Goal: Information Seeking & Learning: Learn about a topic

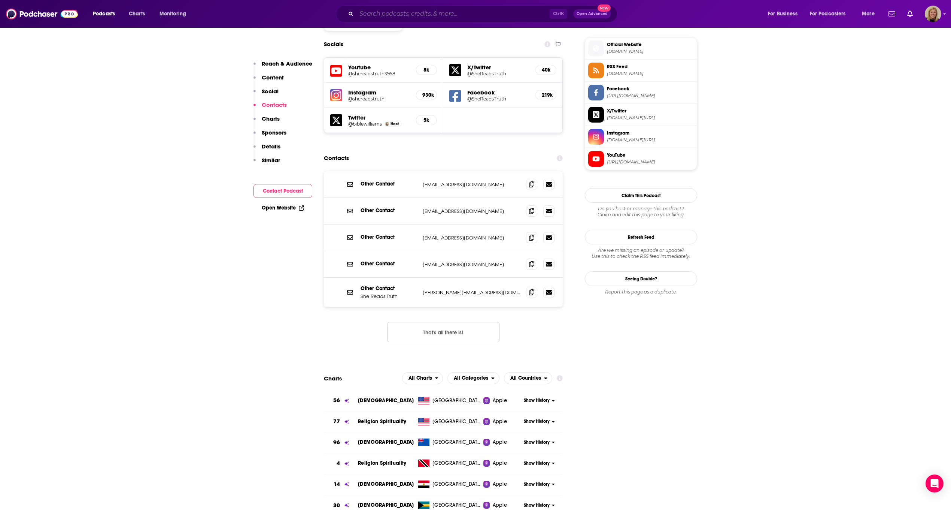
click at [408, 12] on input "Search podcasts, credits, & more..." at bounding box center [453, 14] width 193 height 12
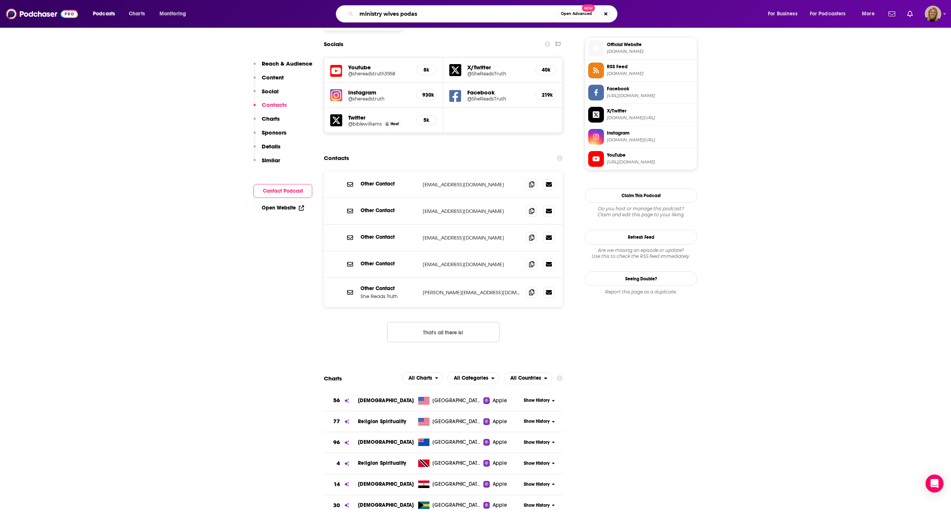
type input "ministry wives podast"
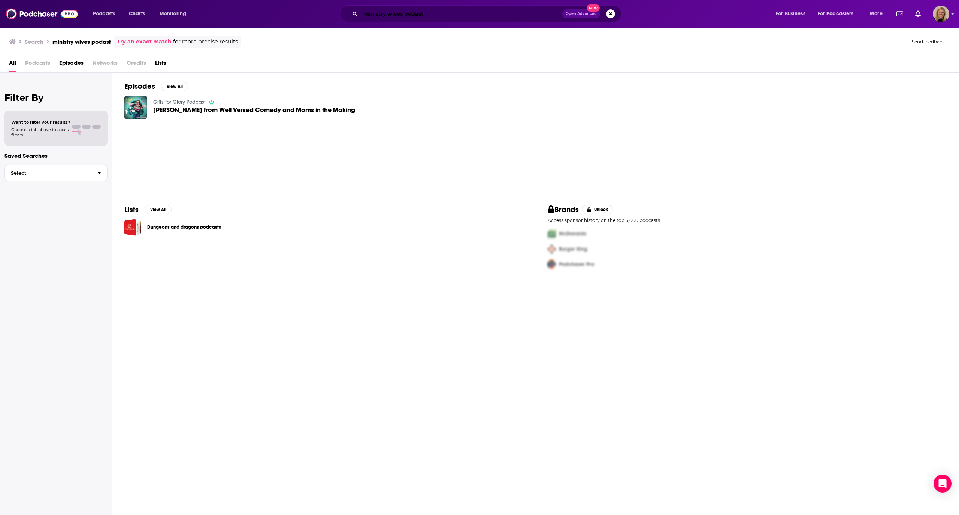
click at [417, 12] on input "ministry wives podast" at bounding box center [461, 14] width 202 height 12
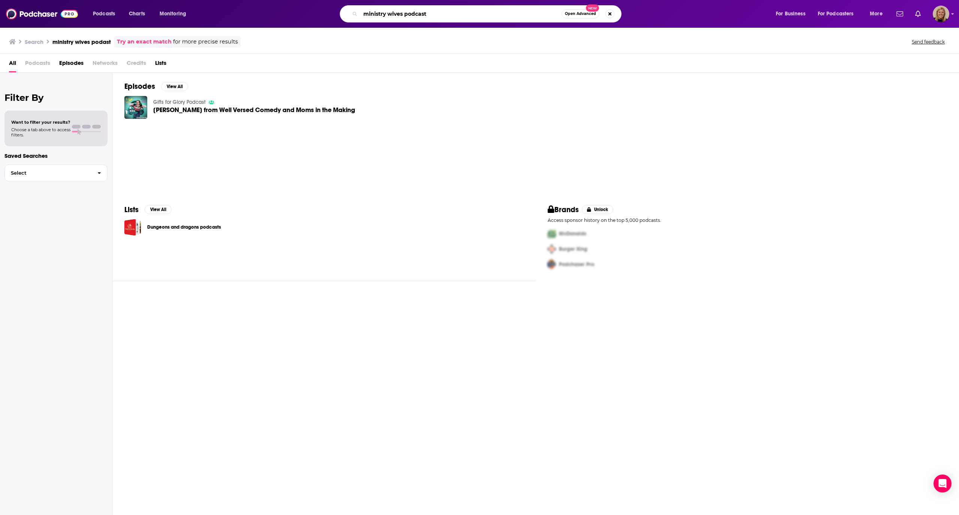
type input "ministry wives podcast"
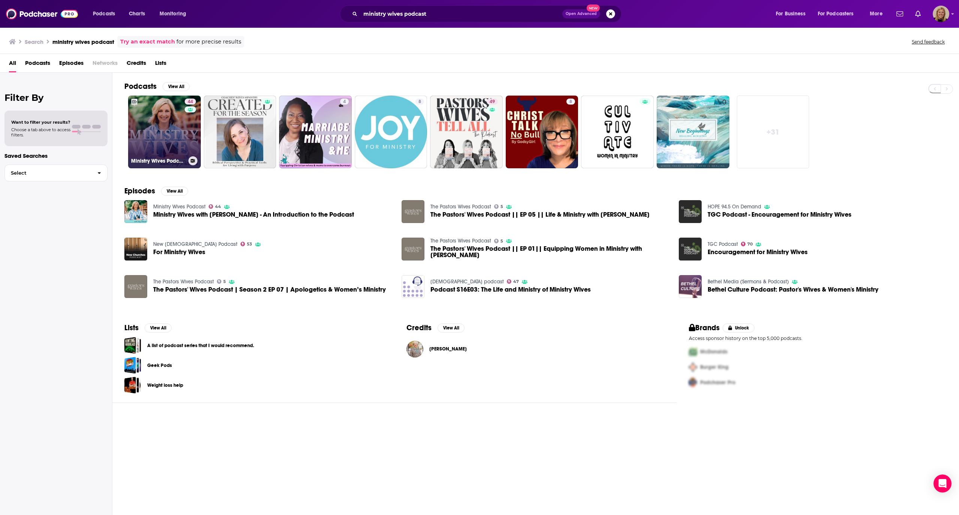
click at [179, 123] on link "44 Ministry Wives Podcast" at bounding box center [164, 132] width 73 height 73
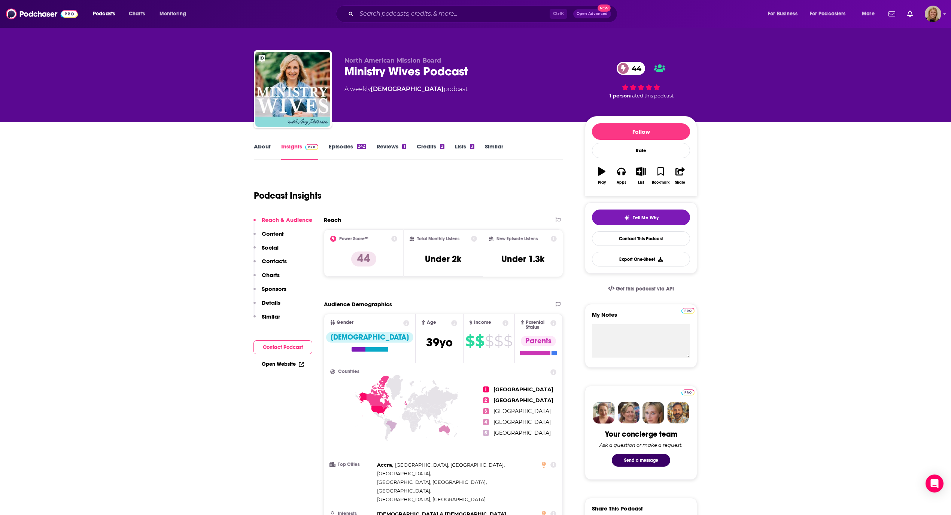
click at [260, 149] on link "About" at bounding box center [262, 151] width 17 height 17
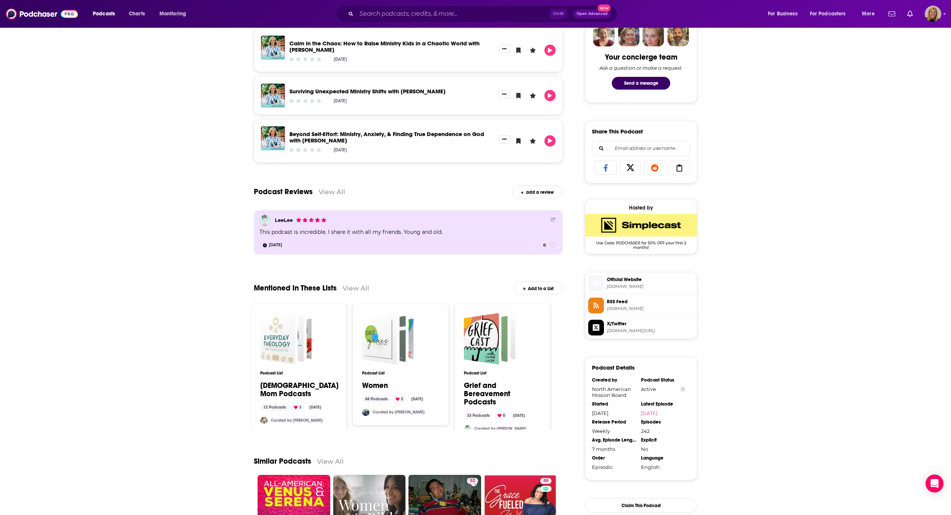
scroll to position [399, 0]
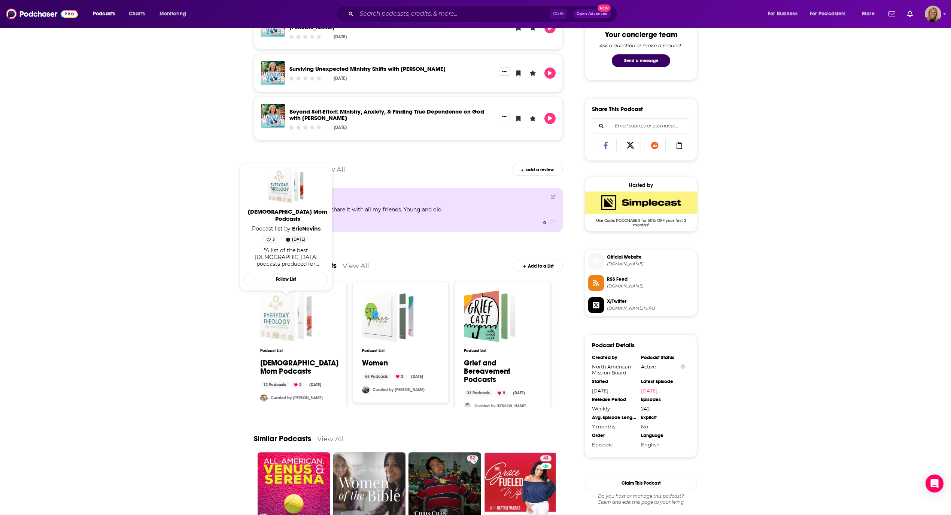
click at [294, 322] on div "Christian Mom Podcasts" at bounding box center [277, 316] width 35 height 52
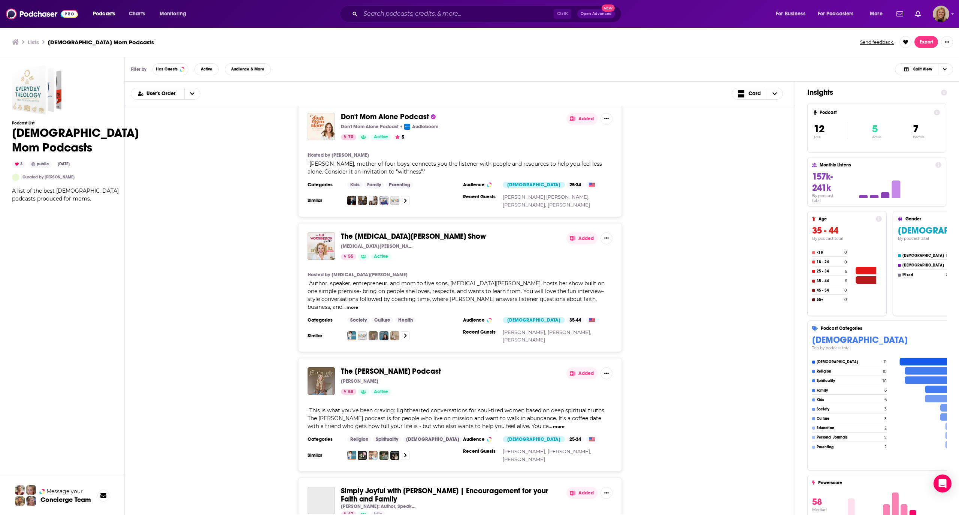
scroll to position [499, 0]
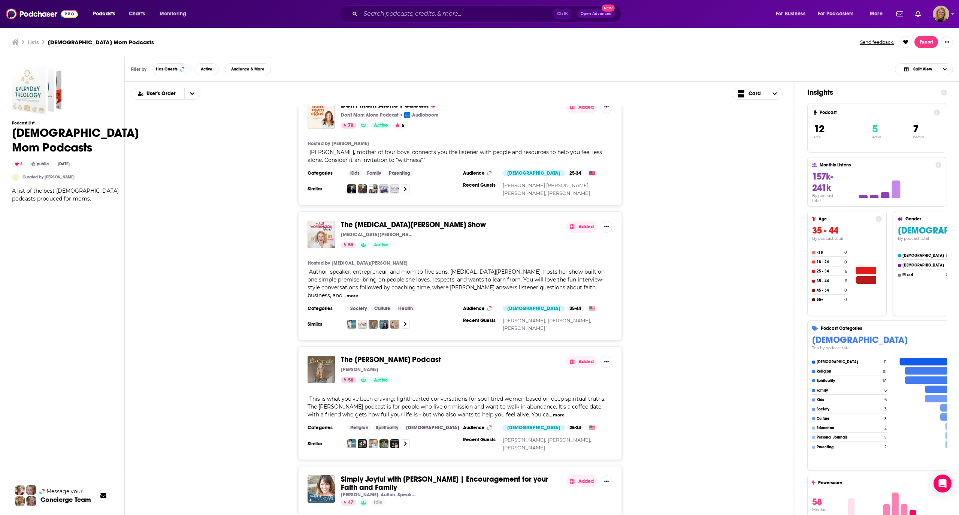
click at [243, 243] on div "The [MEDICAL_DATA][PERSON_NAME] Show [MEDICAL_DATA][PERSON_NAME] 55 Active Adde…" at bounding box center [460, 275] width 646 height 129
click at [390, 12] on input "Search podcasts, credits, & more..." at bounding box center [456, 14] width 193 height 12
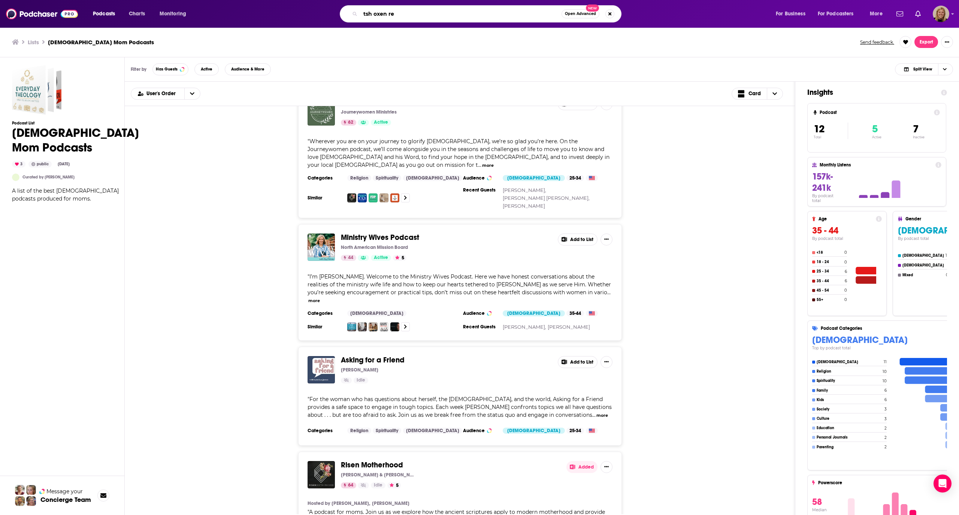
scroll to position [1020, 0]
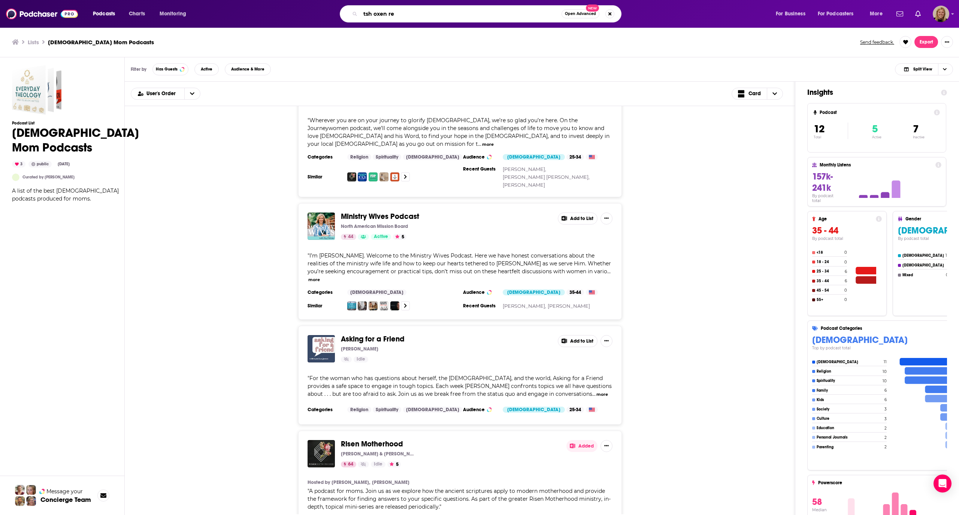
type input "tsh oxen re"
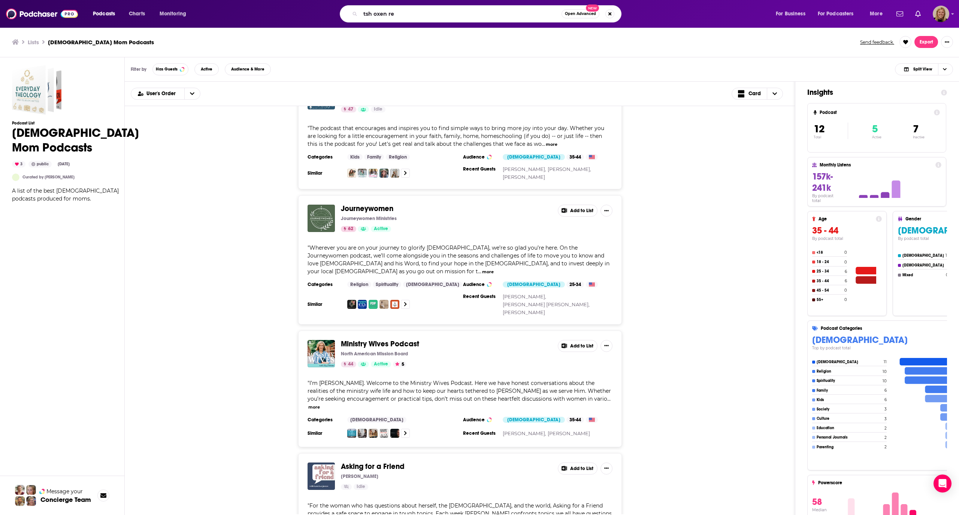
scroll to position [870, 0]
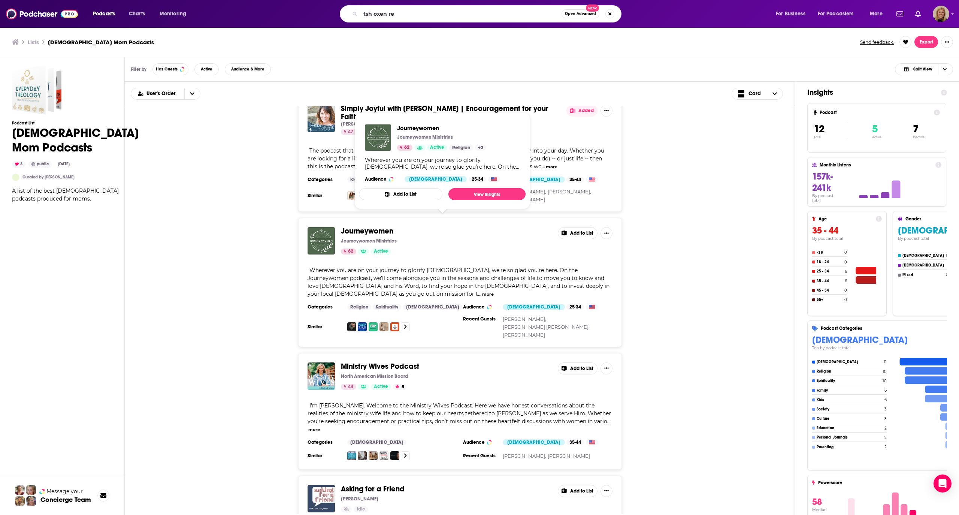
click at [415, 190] on button "Add to List" at bounding box center [401, 194] width 84 height 12
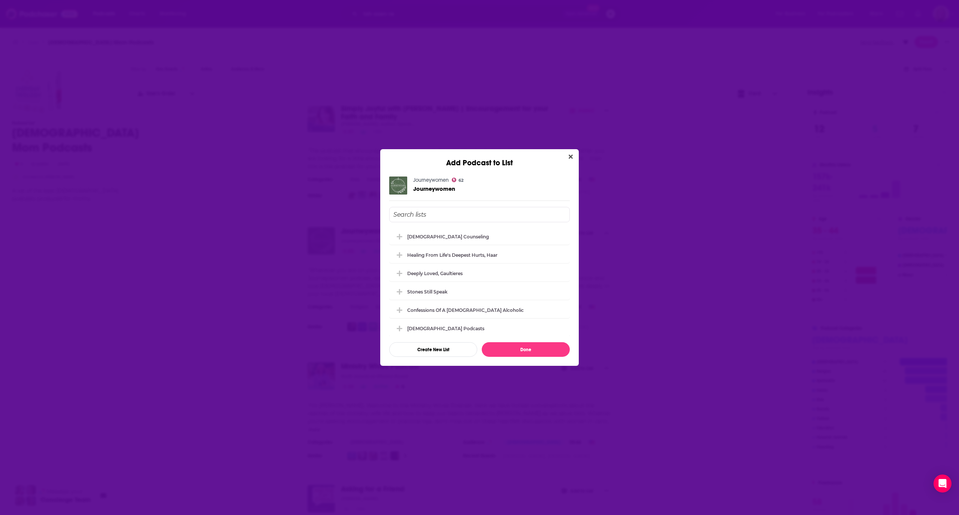
click at [422, 258] on div "Healing from Life's Deepest Hurts, Haar" at bounding box center [479, 254] width 181 height 16
click at [435, 211] on input "Add Podcast To List" at bounding box center [479, 214] width 181 height 15
click at [423, 288] on div "Podcasts for [DEMOGRAPHIC_DATA] Women" at bounding box center [479, 291] width 181 height 16
click at [438, 269] on div "[DEMOGRAPHIC_DATA] Podcasts" at bounding box center [479, 272] width 181 height 16
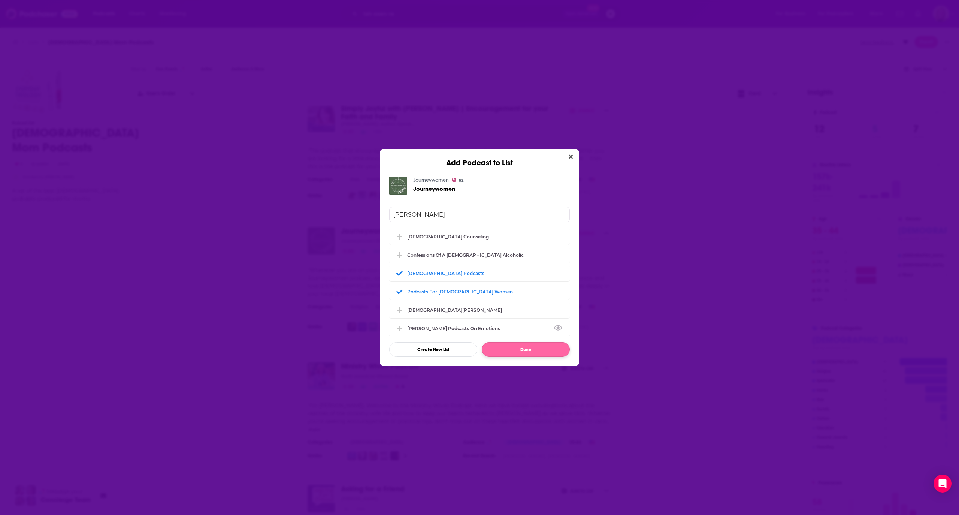
type input "[PERSON_NAME]"
click at [520, 348] on button "Done" at bounding box center [526, 349] width 88 height 15
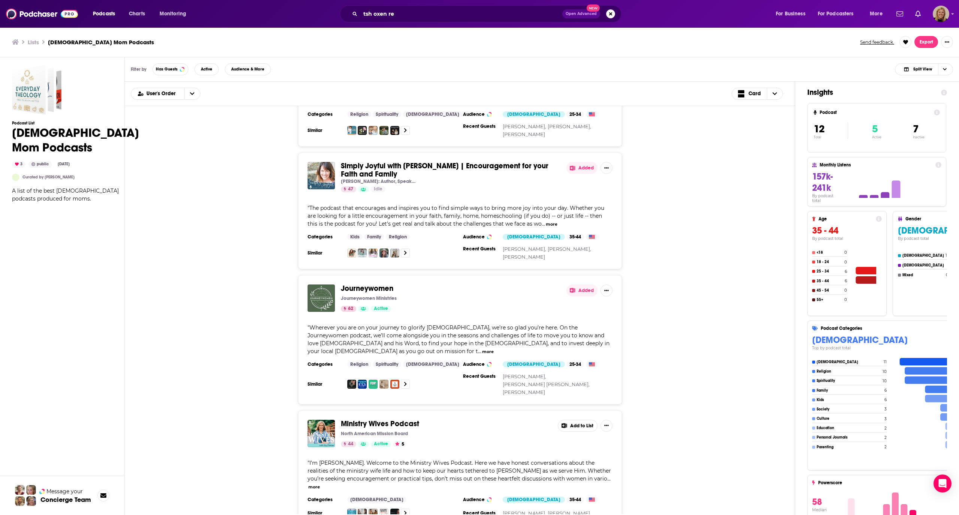
scroll to position [720, 0]
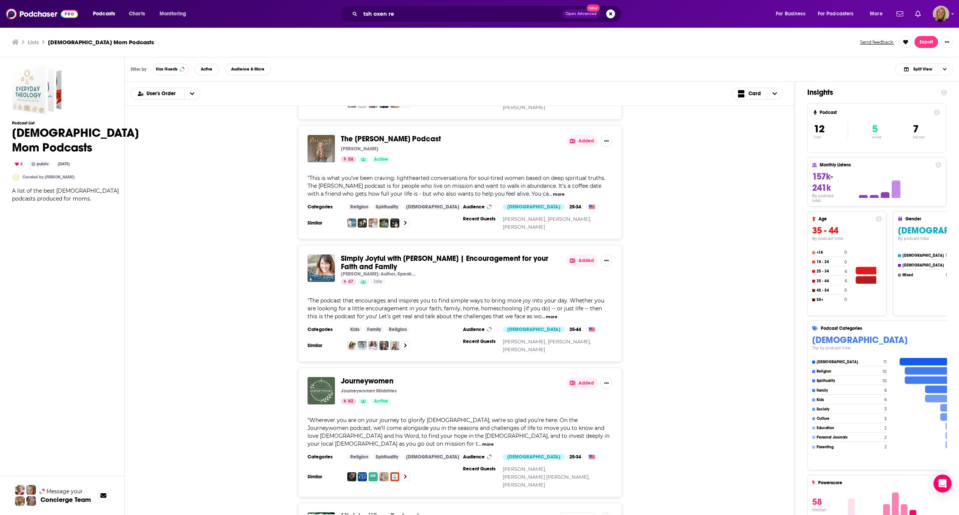
click at [584, 254] on button "Added" at bounding box center [581, 260] width 31 height 12
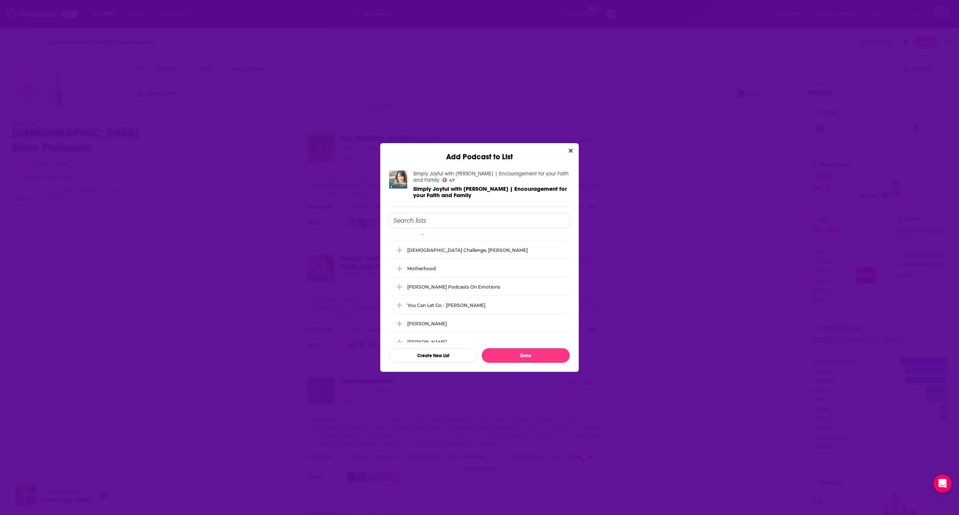
scroll to position [200, 0]
click at [450, 264] on div "[DEMOGRAPHIC_DATA][PERSON_NAME]" at bounding box center [454, 263] width 95 height 6
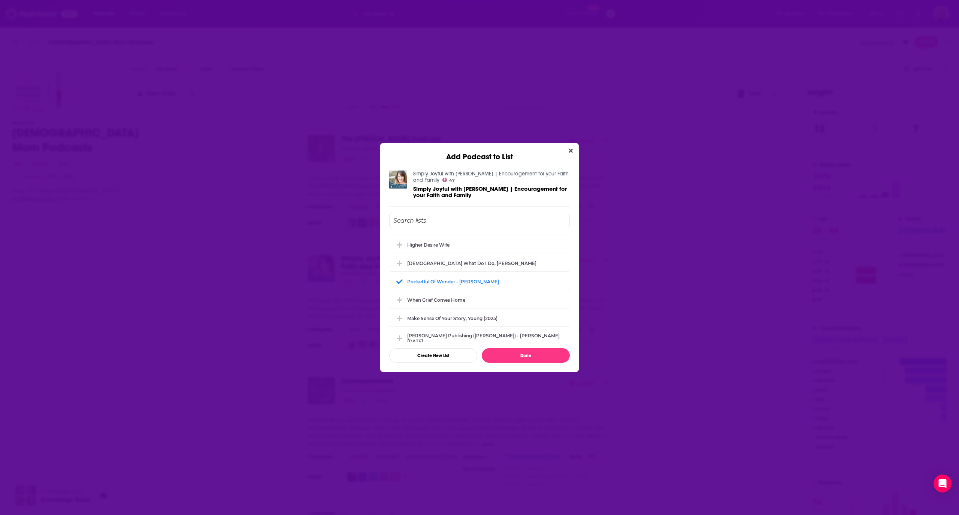
scroll to position [586, 0]
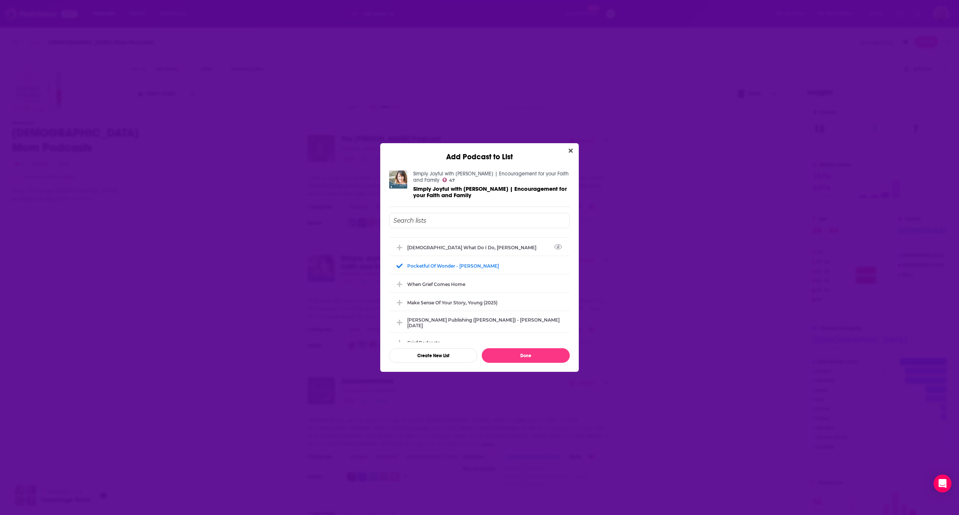
click at [452, 222] on input "Add Podcast To List" at bounding box center [479, 220] width 181 height 15
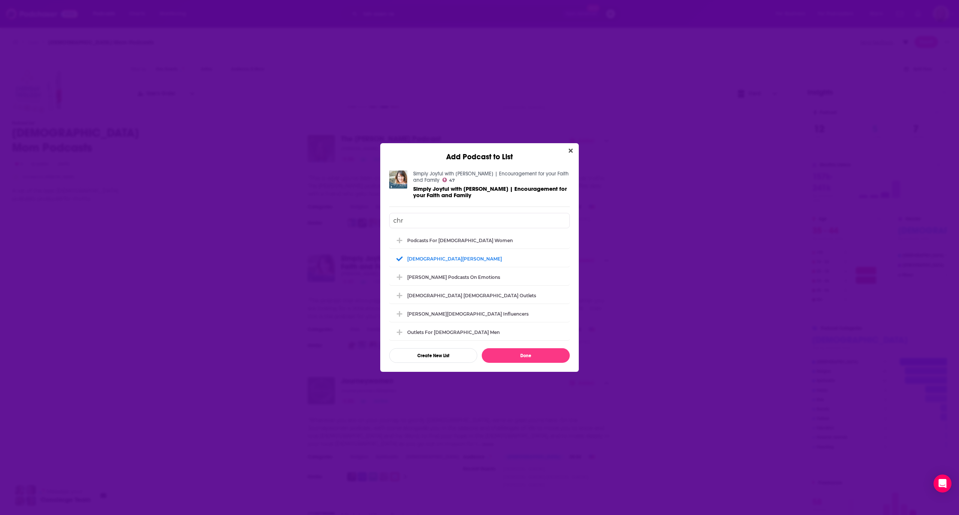
scroll to position [53, 0]
type input "c"
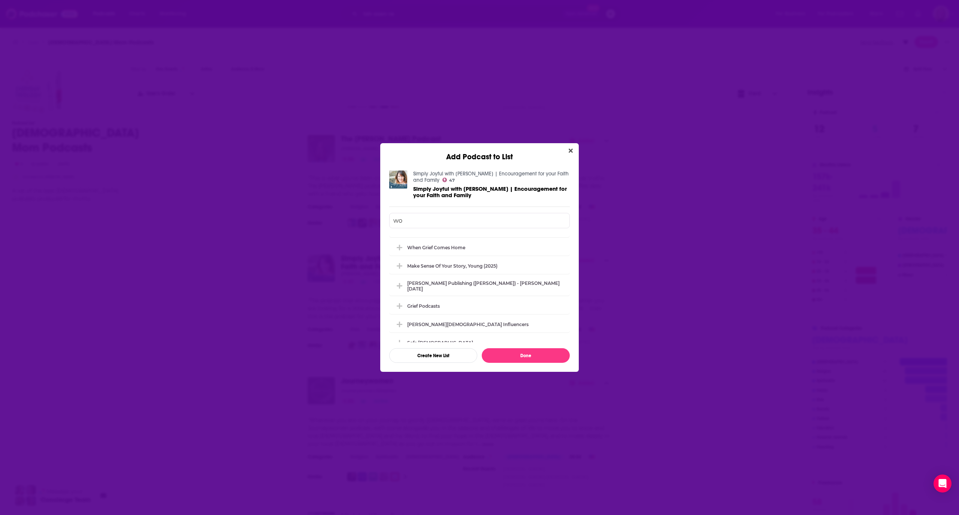
scroll to position [0, 0]
click at [449, 234] on div "Podcasts for [DEMOGRAPHIC_DATA] Women" at bounding box center [479, 242] width 181 height 16
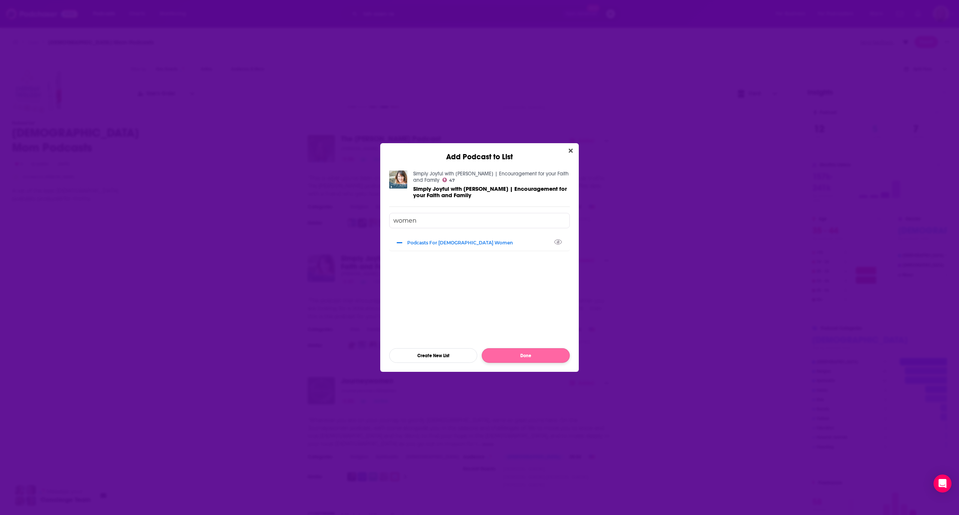
type input "women"
click at [511, 352] on button "Done" at bounding box center [526, 355] width 88 height 15
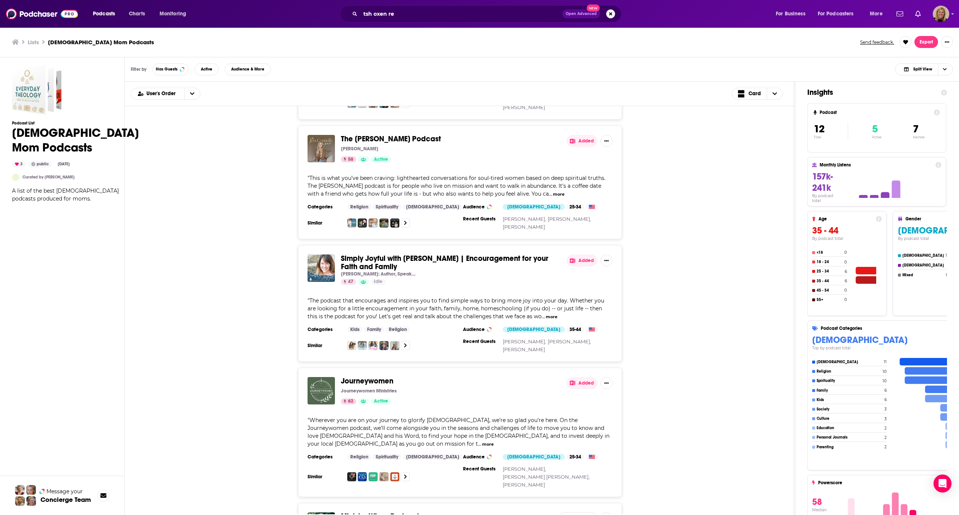
click at [228, 308] on div "Simply Joyful with [PERSON_NAME] | Encouragement for your Faith and Family [PER…" at bounding box center [460, 303] width 646 height 116
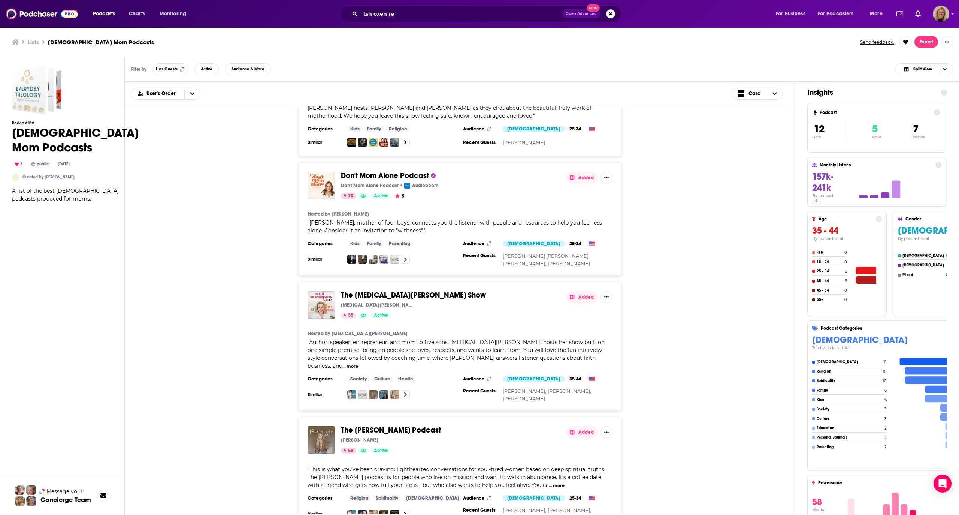
scroll to position [420, 0]
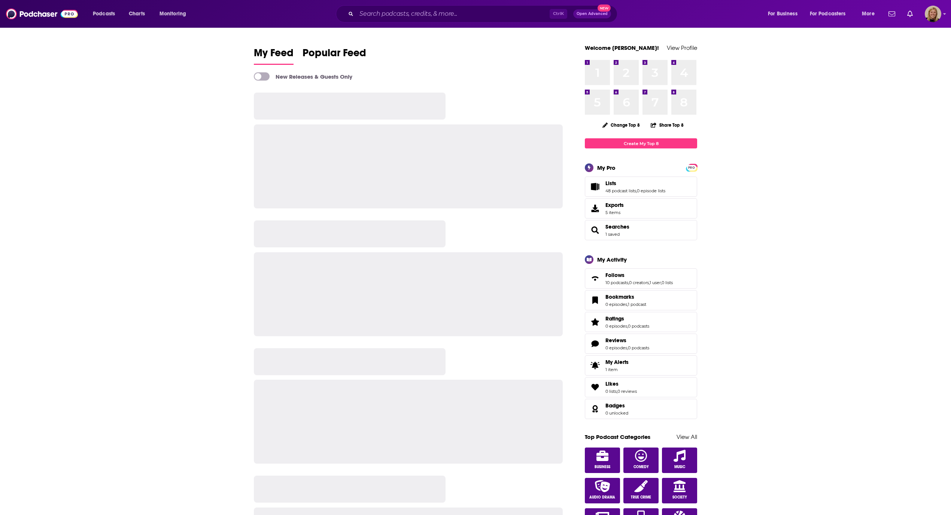
click at [423, 5] on div "Ctrl K Open Advanced New" at bounding box center [477, 13] width 282 height 17
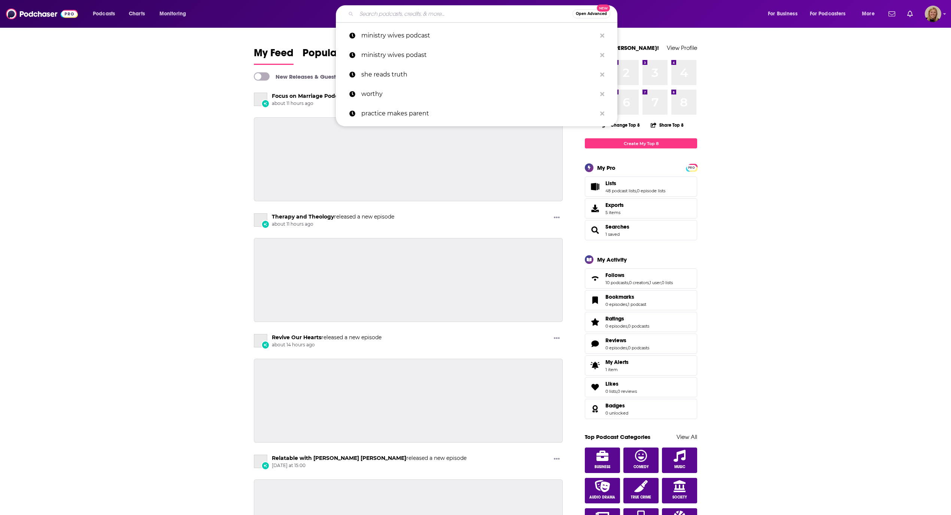
click at [423, 12] on input "Search podcasts, credits, & more..." at bounding box center [465, 14] width 216 height 12
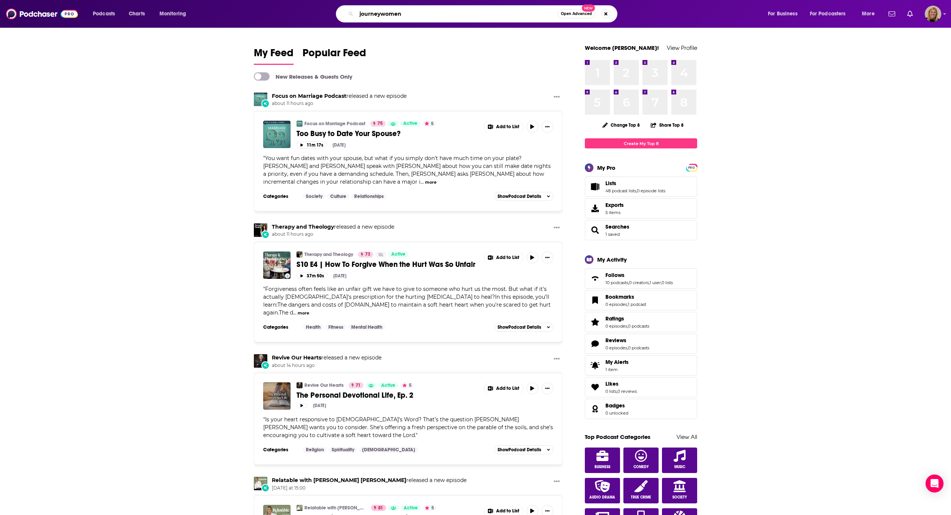
type input "journeywomen"
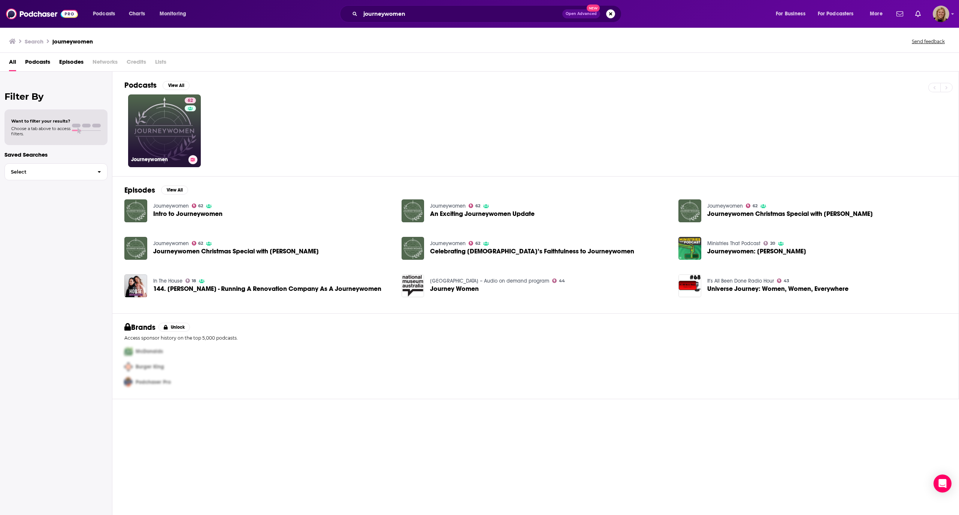
click at [177, 109] on link "62 Journeywomen" at bounding box center [164, 130] width 73 height 73
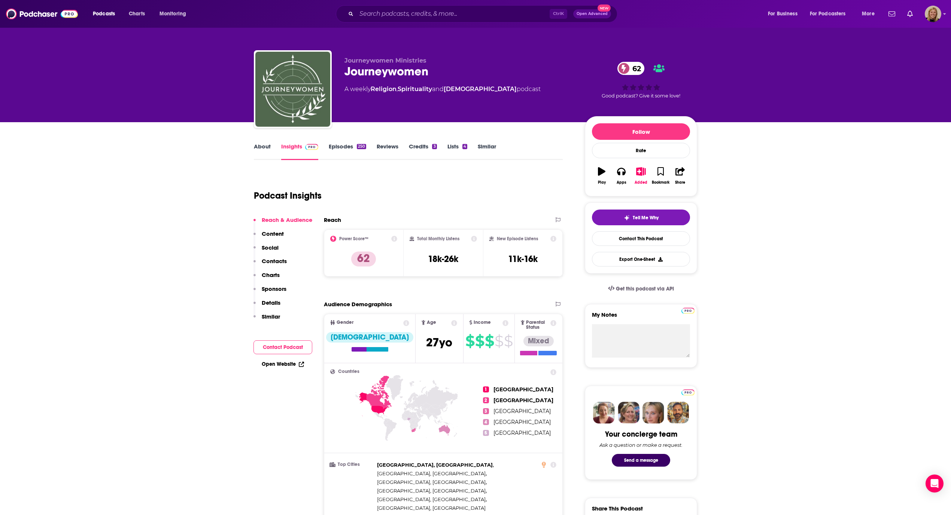
click at [264, 144] on link "About" at bounding box center [262, 151] width 17 height 17
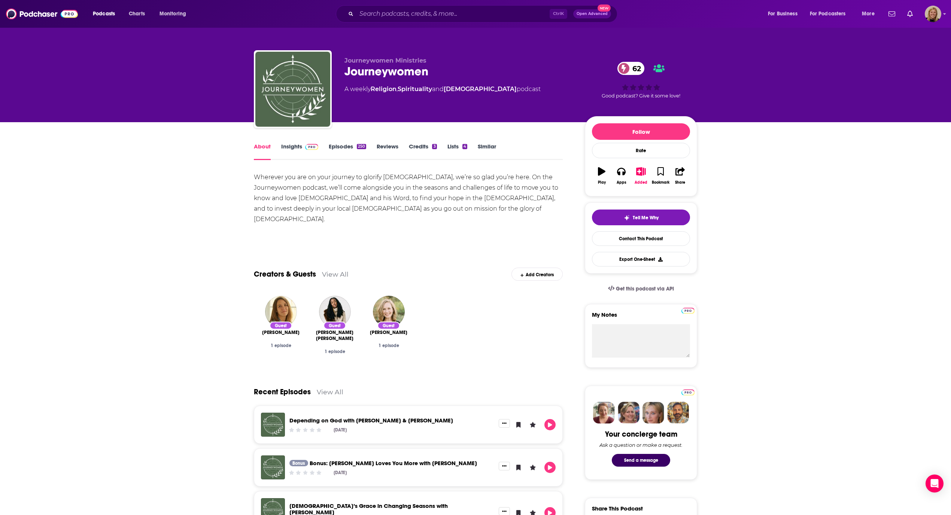
click at [293, 147] on link "Insights" at bounding box center [299, 151] width 37 height 17
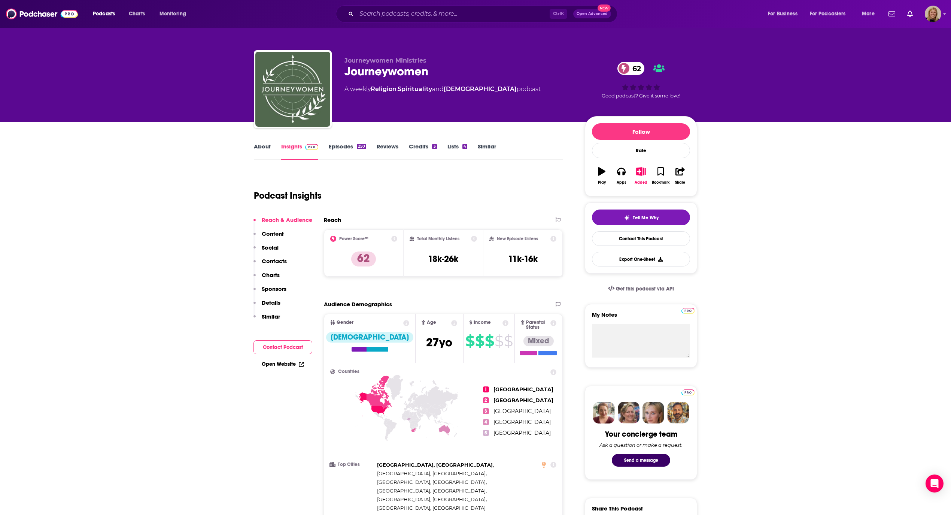
click at [282, 343] on button "Contact Podcast" at bounding box center [283, 347] width 59 height 14
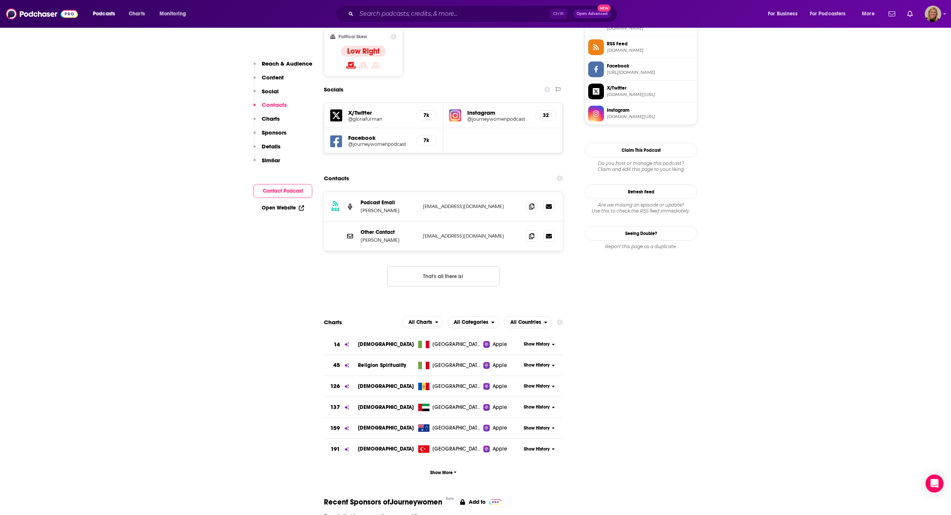
scroll to position [633, 0]
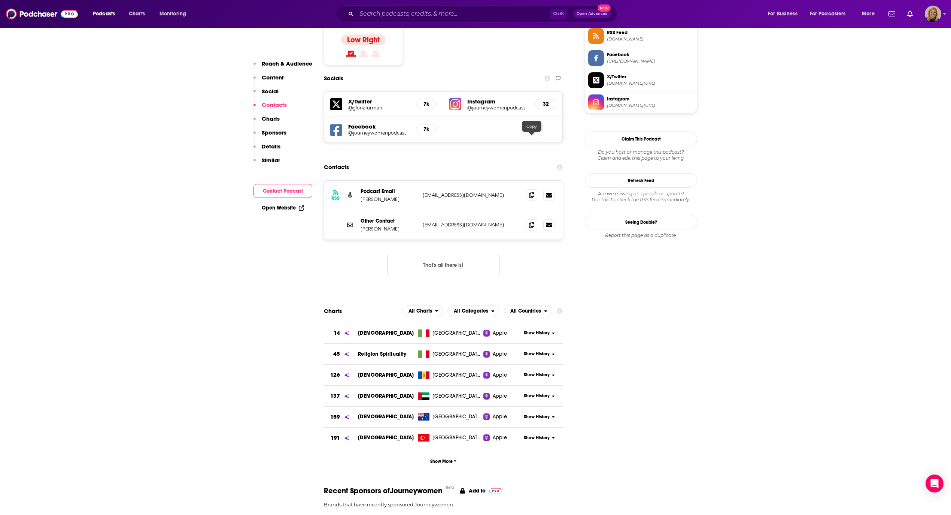
click at [533, 192] on icon at bounding box center [531, 195] width 5 height 6
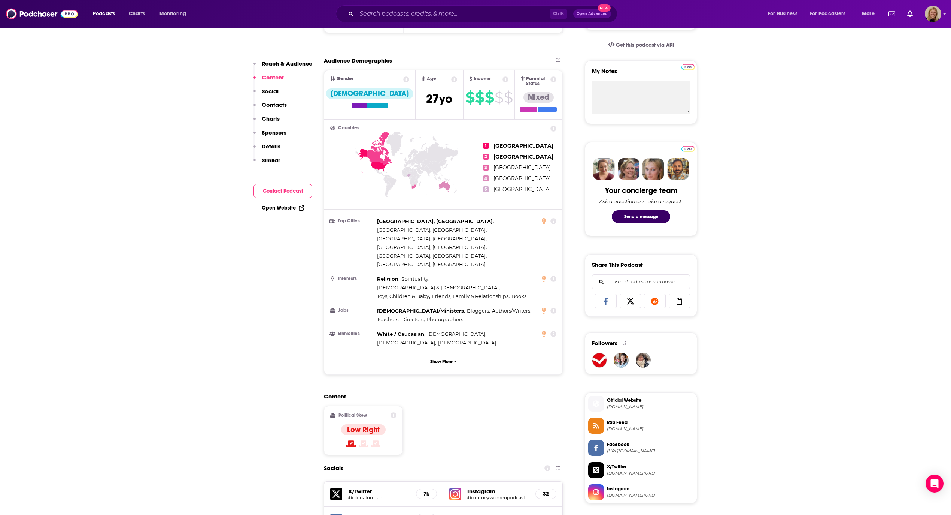
scroll to position [234, 0]
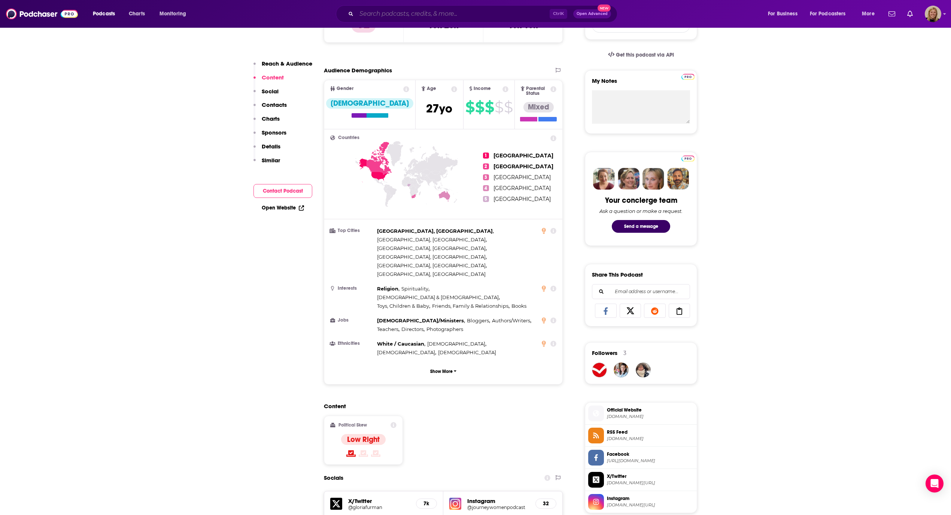
click at [412, 16] on input "Search podcasts, credits, & more..." at bounding box center [453, 14] width 193 height 12
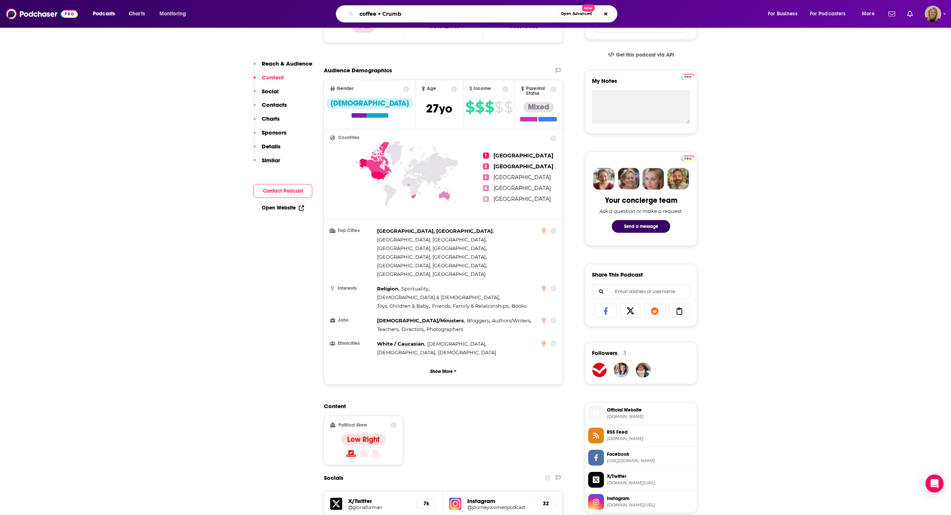
type input "coffee + Crumbs"
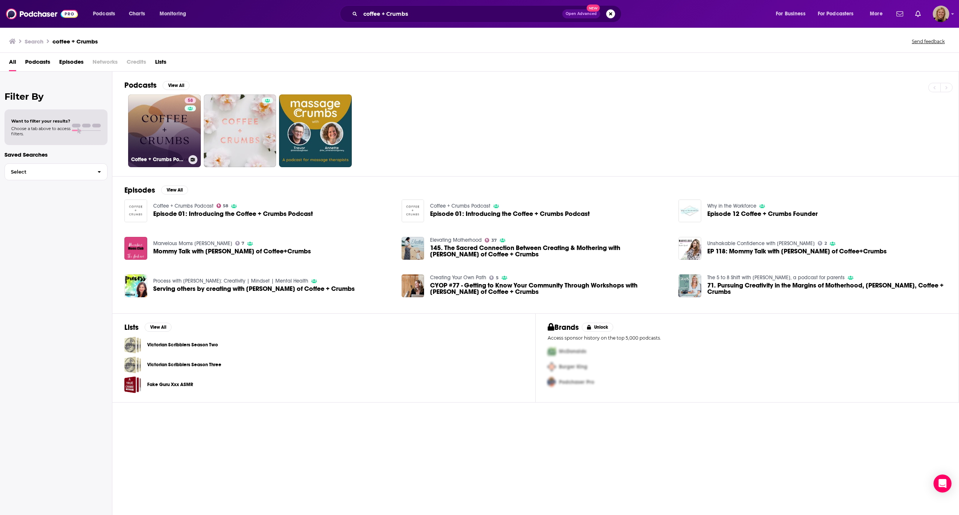
click at [159, 104] on link "58 Coffee + Crumbs Podcast" at bounding box center [164, 130] width 73 height 73
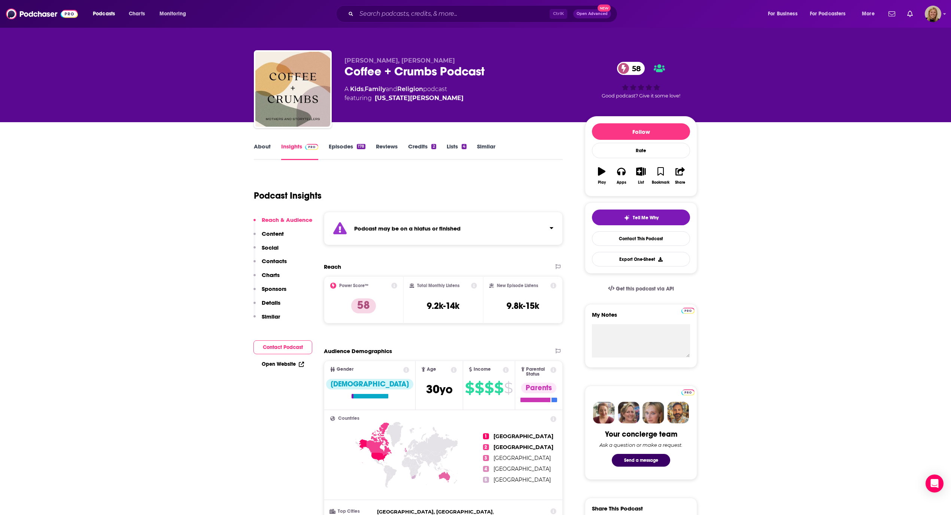
click at [430, 218] on div "Podcast may be on a hiatus or finished" at bounding box center [443, 228] width 239 height 33
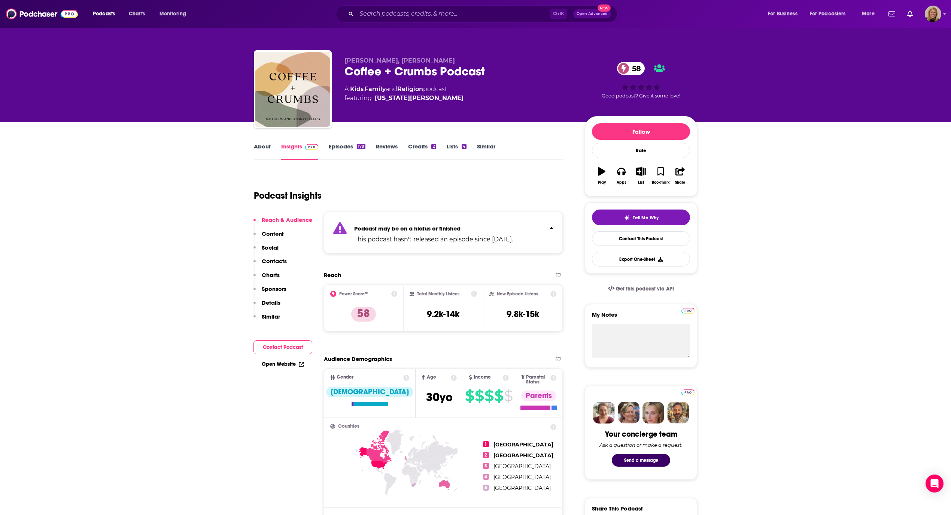
click at [260, 144] on link "About" at bounding box center [262, 151] width 17 height 17
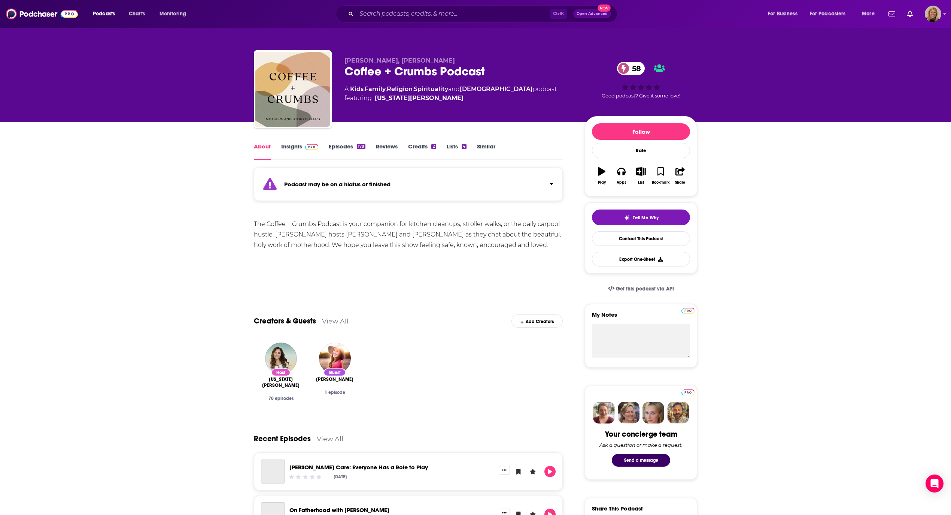
click at [297, 144] on link "Insights" at bounding box center [299, 151] width 37 height 17
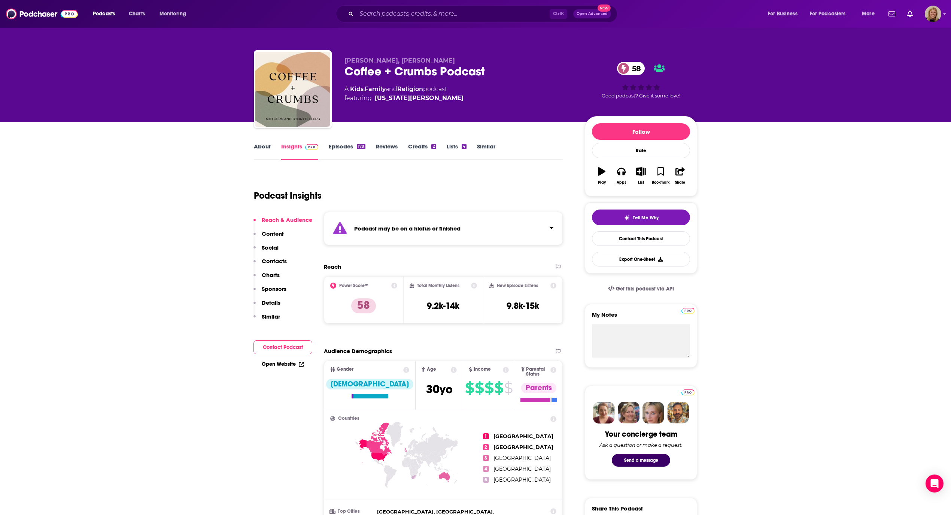
click at [294, 352] on button "Contact Podcast" at bounding box center [283, 347] width 59 height 14
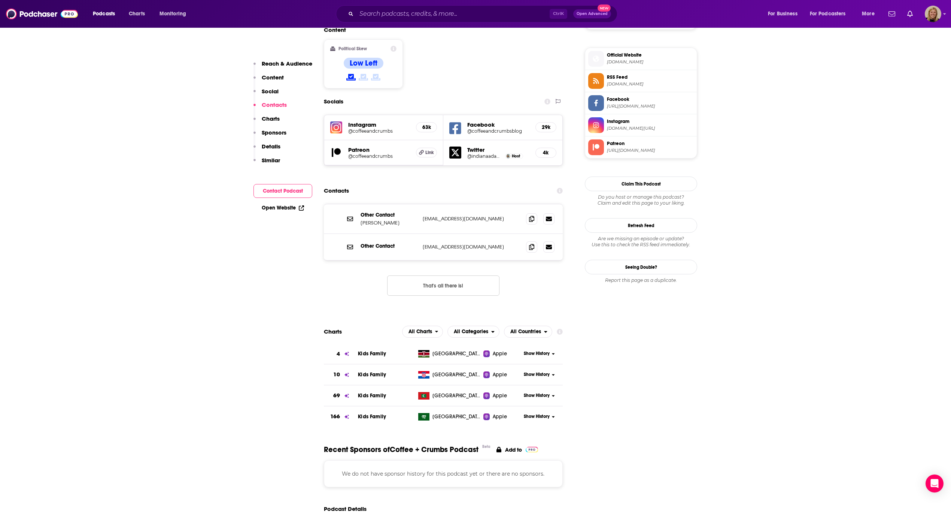
scroll to position [689, 0]
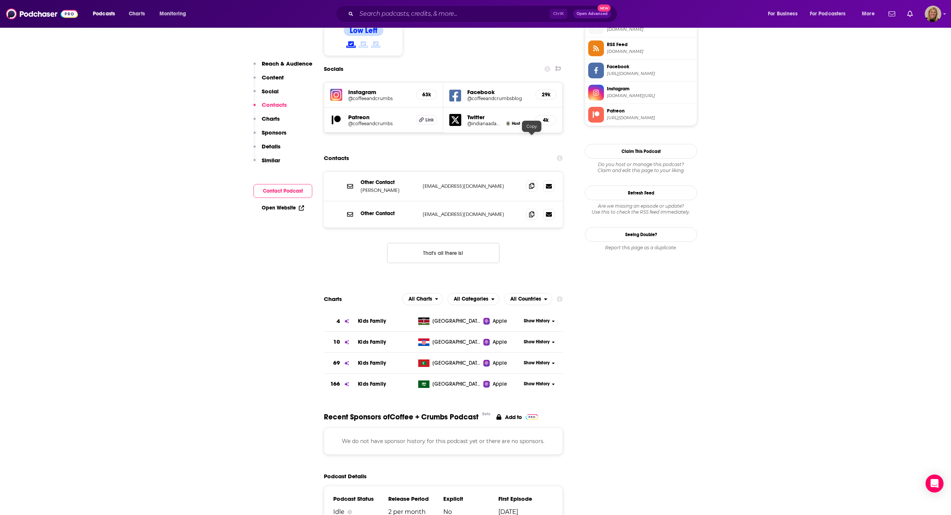
click at [529, 183] on icon at bounding box center [531, 186] width 5 height 6
click at [529, 211] on icon at bounding box center [531, 214] width 5 height 6
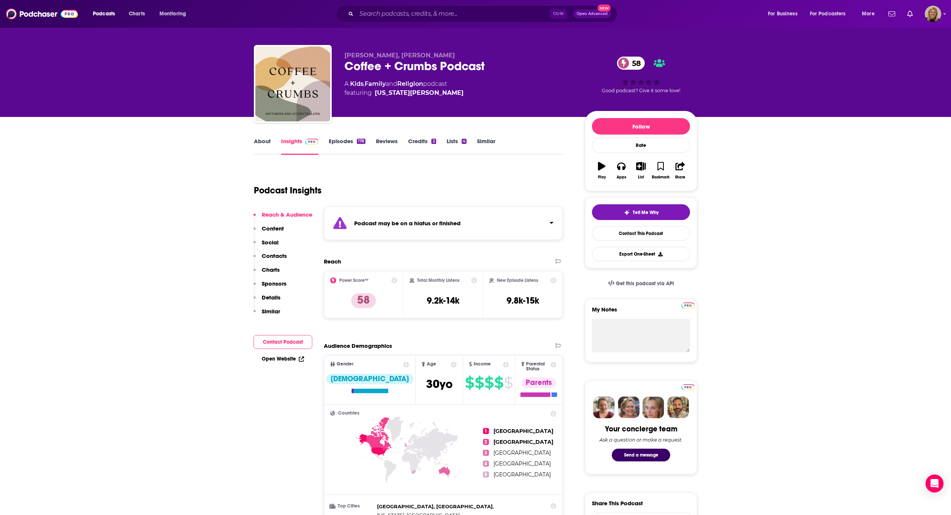
scroll to position [0, 0]
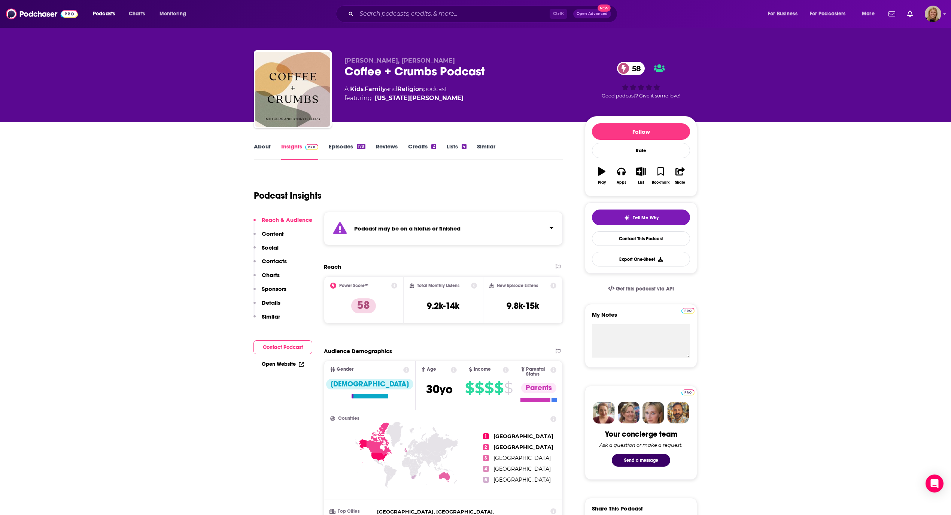
click at [341, 147] on link "Episodes 178" at bounding box center [347, 151] width 37 height 17
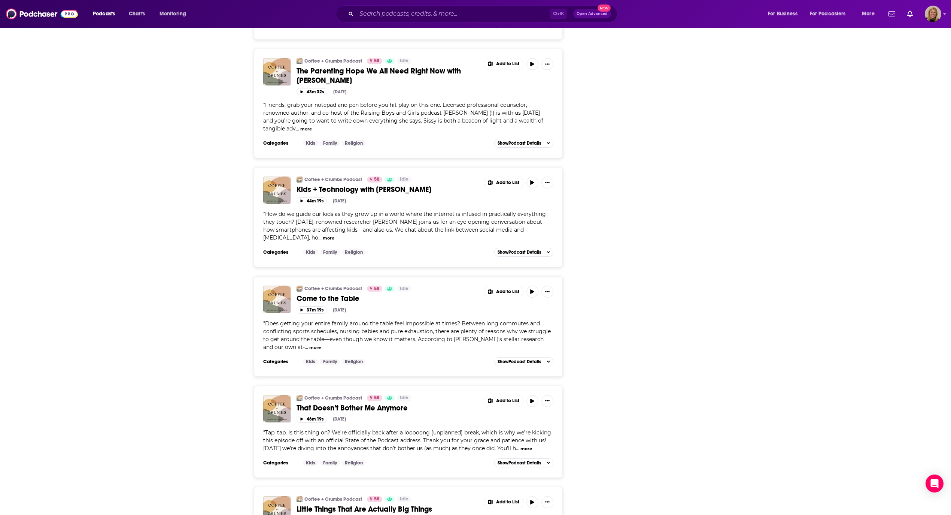
scroll to position [2047, 0]
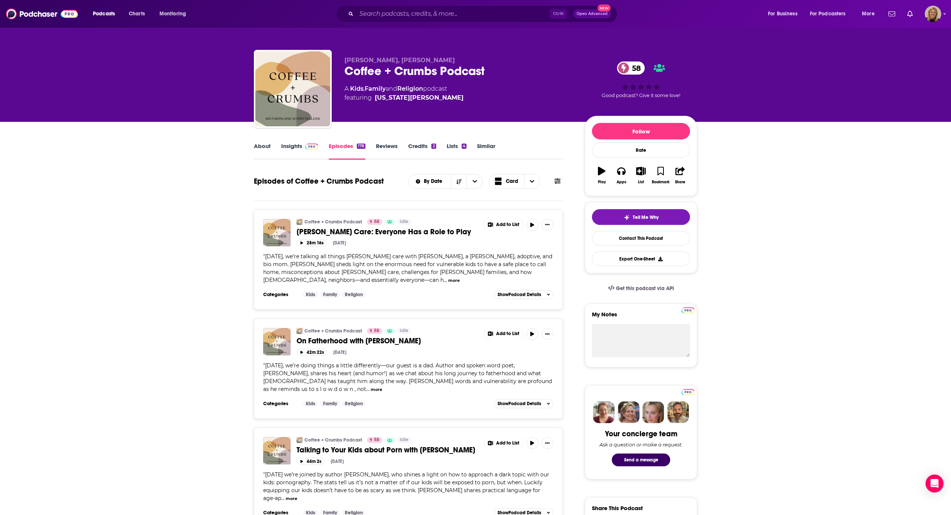
scroll to position [0, 0]
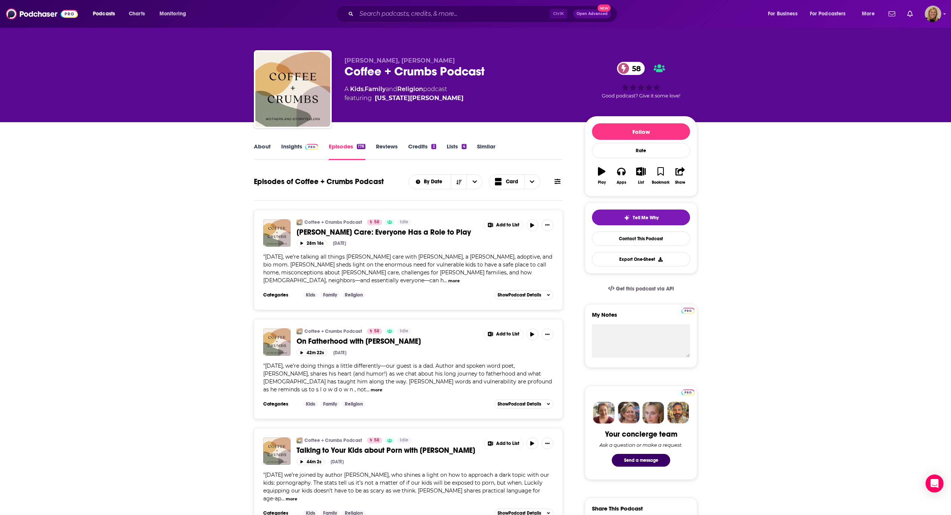
drag, startPoint x: 850, startPoint y: 316, endPoint x: 820, endPoint y: 294, distance: 37.2
click at [465, 10] on input "Search podcasts, credits, & more..." at bounding box center [453, 14] width 193 height 12
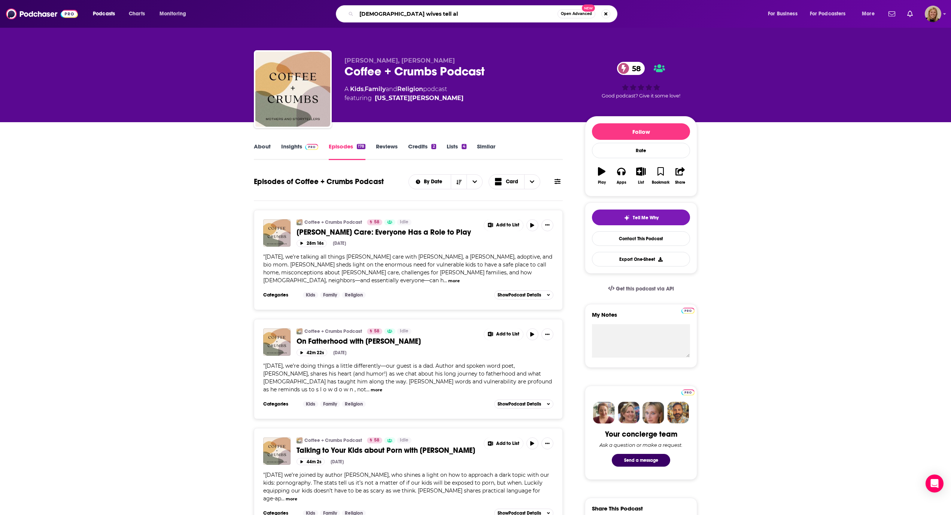
type input "pastors wives tell all"
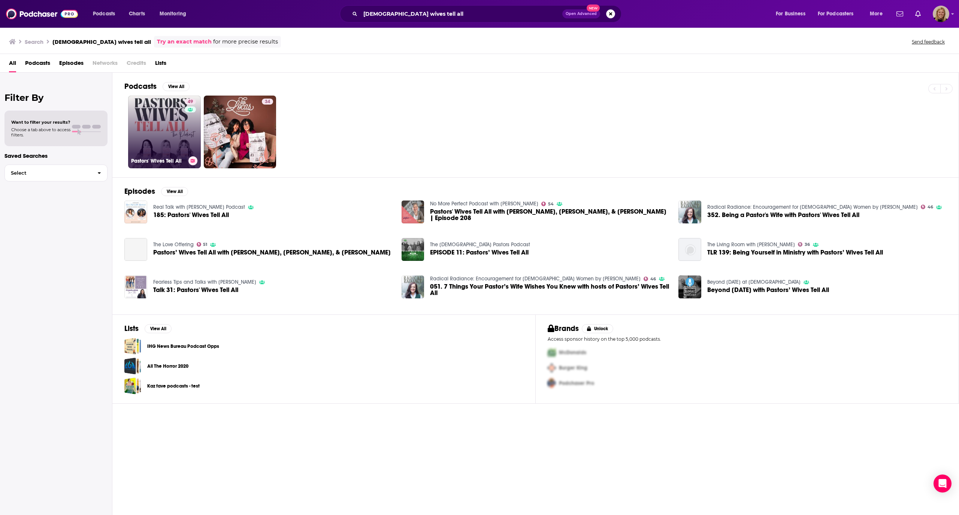
click at [144, 123] on link "49 Pastors' Wives Tell All" at bounding box center [164, 132] width 73 height 73
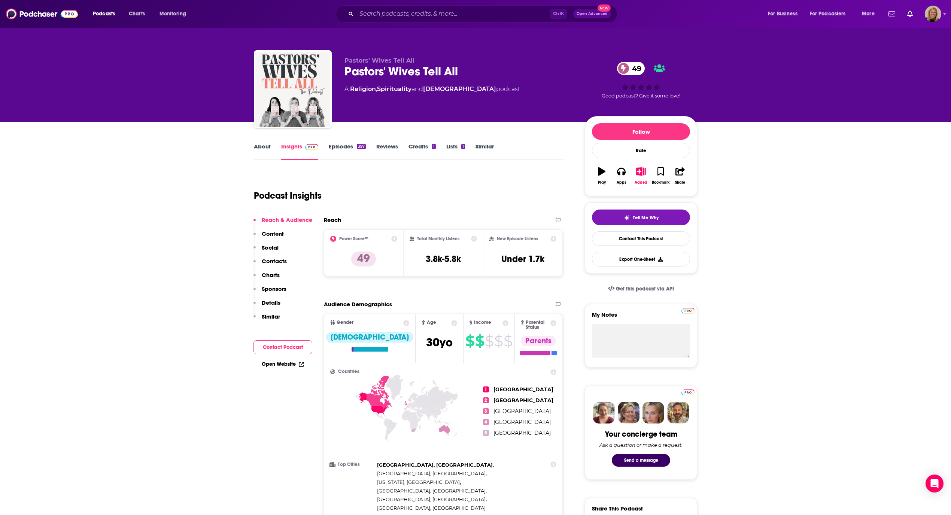
click at [262, 144] on link "About" at bounding box center [262, 151] width 17 height 17
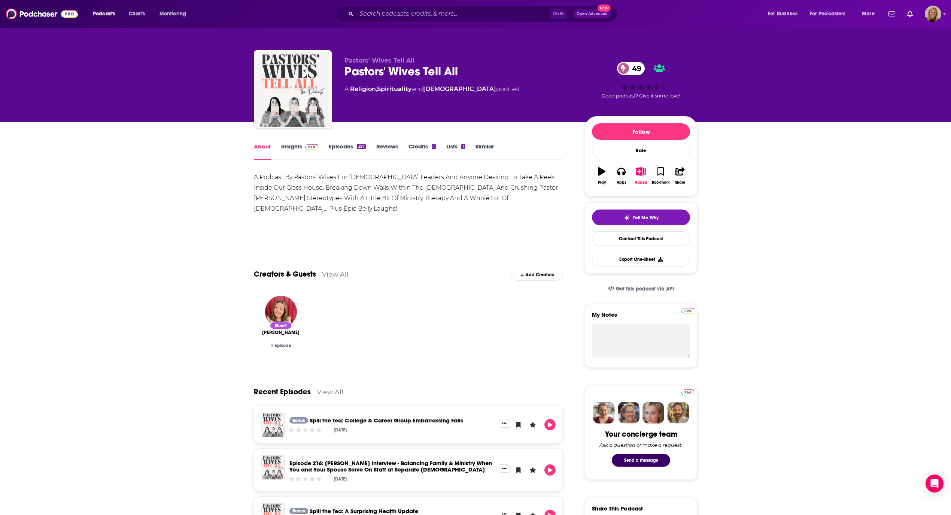
click at [297, 148] on link "Insights" at bounding box center [299, 151] width 37 height 17
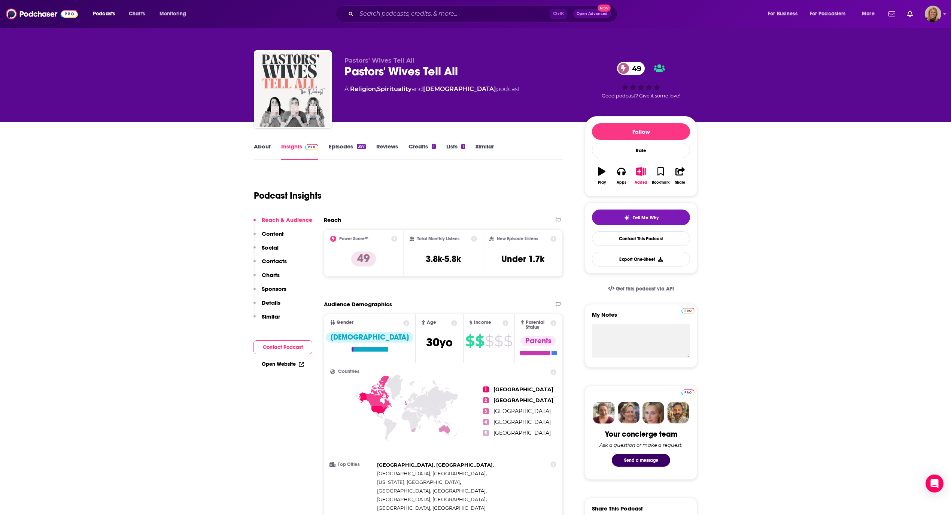
click at [257, 143] on link "About" at bounding box center [262, 151] width 17 height 17
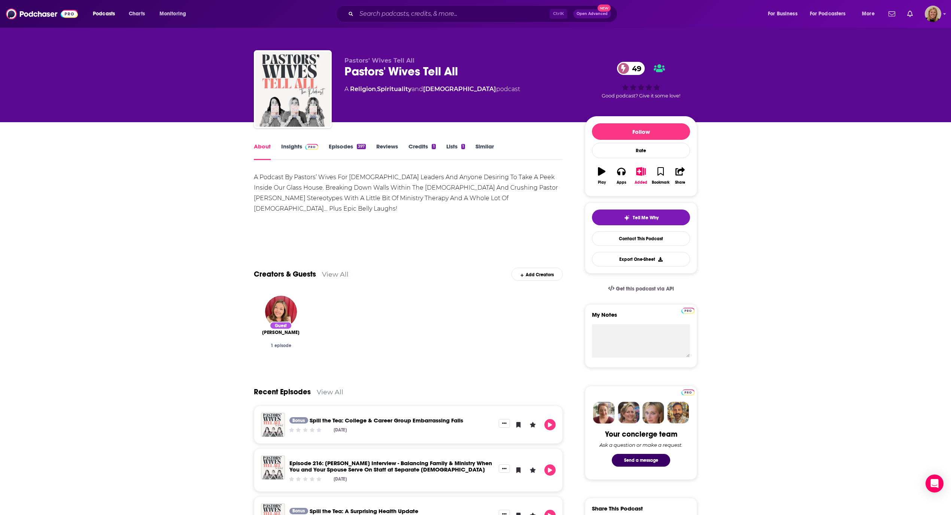
click at [294, 144] on link "Insights" at bounding box center [299, 151] width 37 height 17
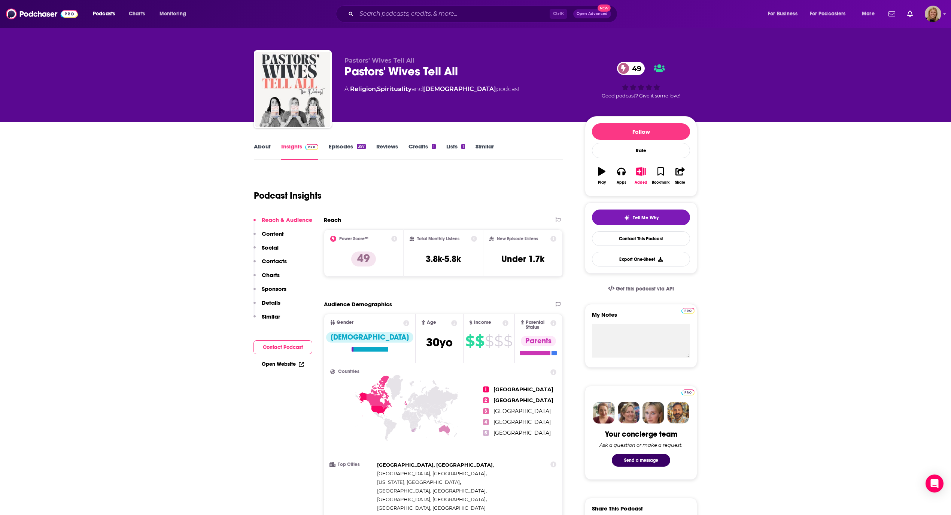
click at [336, 145] on link "Episodes 397" at bounding box center [347, 151] width 37 height 17
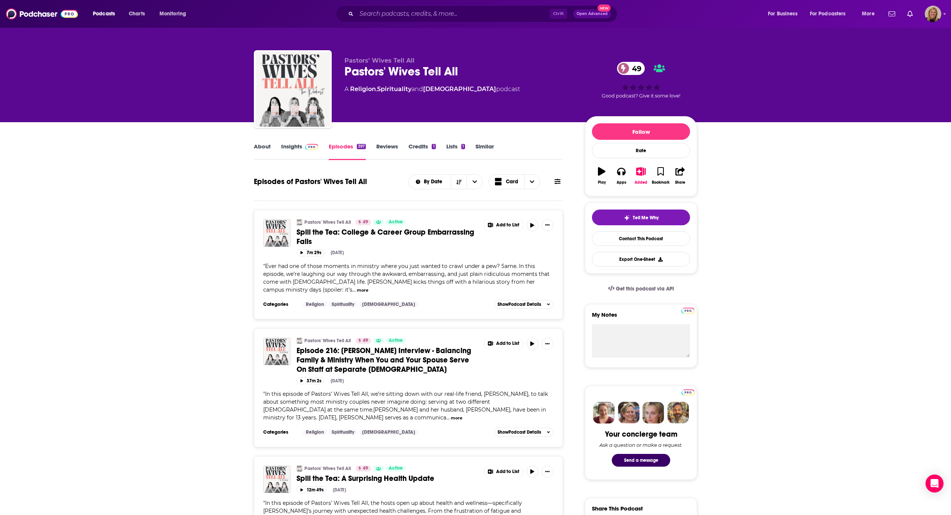
click at [357, 287] on button "more" at bounding box center [363, 290] width 12 height 6
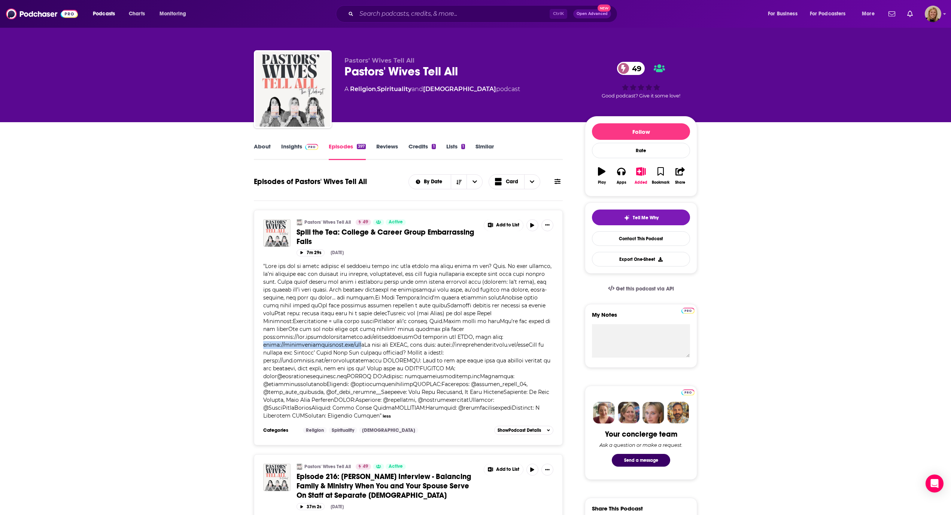
drag, startPoint x: 354, startPoint y: 342, endPoint x: 263, endPoint y: 343, distance: 91.8
click at [263, 343] on div "Pastors' Wives Tell All 49 Active Spill the Tea: College & Career Group Embarra…" at bounding box center [408, 327] width 309 height 235
copy span "⁠https://pastorswivestellall.com/boo"
